Goal: Entertainment & Leisure: Consume media (video, audio)

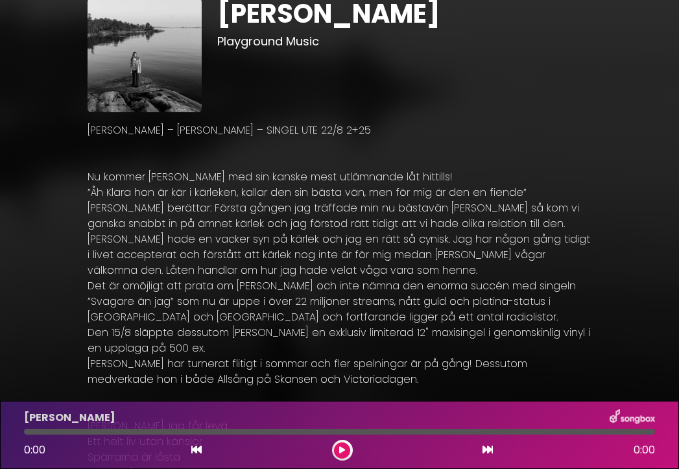
scroll to position [49, 0]
click at [340, 449] on icon at bounding box center [342, 450] width 6 height 8
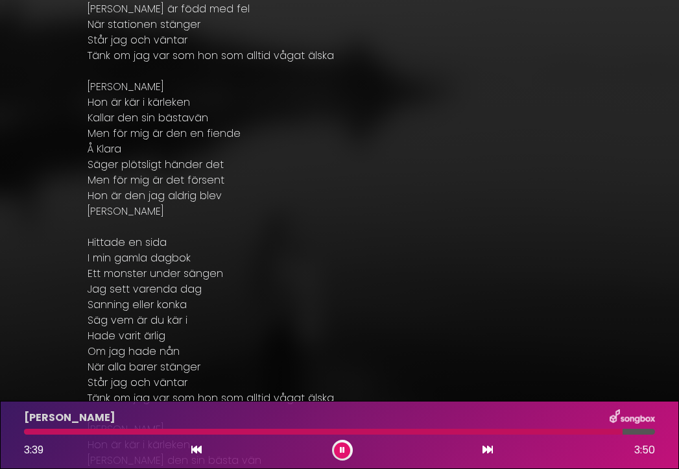
scroll to position [0, 0]
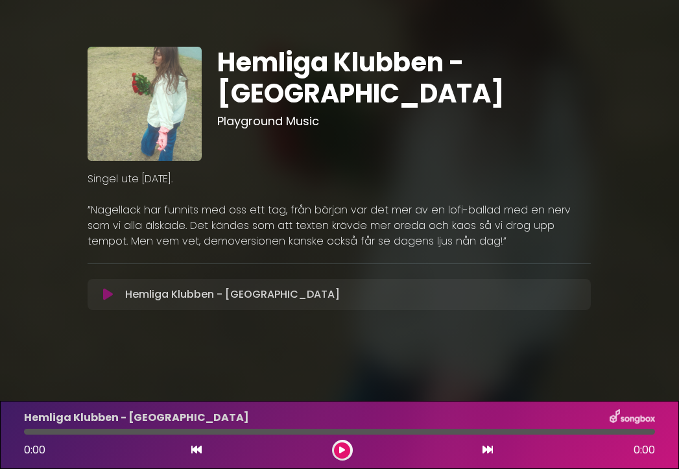
click at [108, 296] on icon at bounding box center [108, 294] width 10 height 13
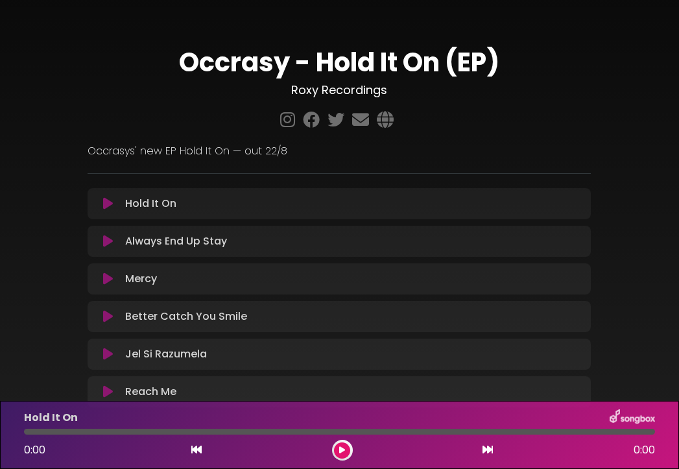
click at [108, 270] on div "Mercy Loading Track... Your Feedback Name Email" at bounding box center [339, 278] width 503 height 31
click at [108, 279] on icon at bounding box center [108, 278] width 10 height 13
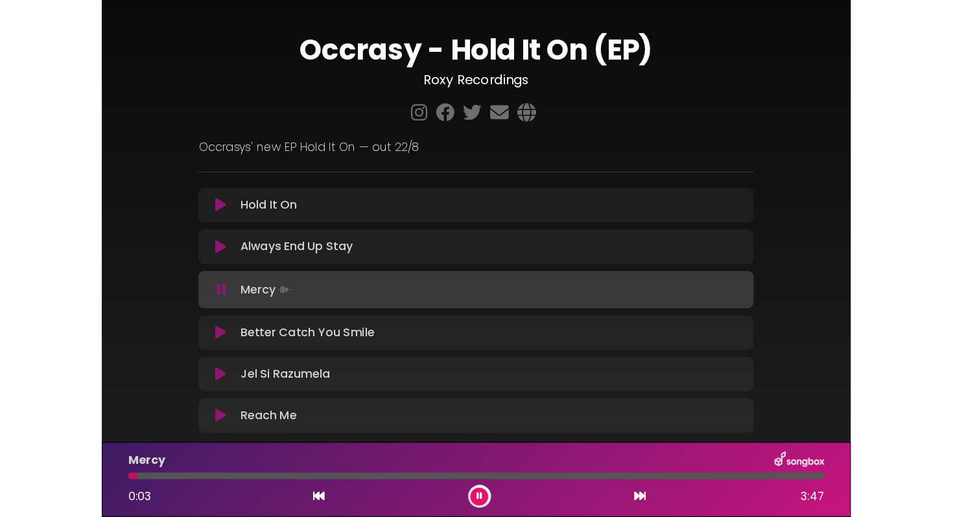
scroll to position [12, 0]
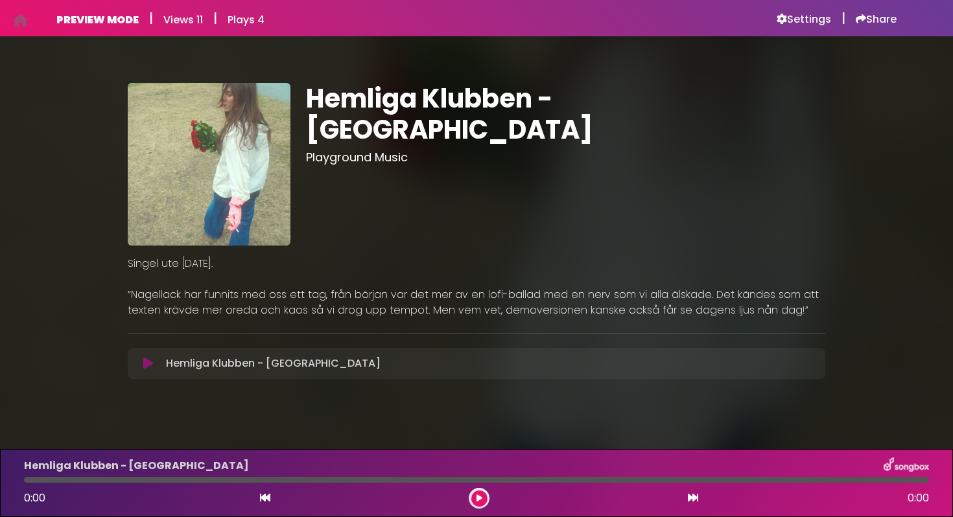
click at [480, 493] on button at bounding box center [479, 499] width 16 height 16
